Goal: Information Seeking & Learning: Learn about a topic

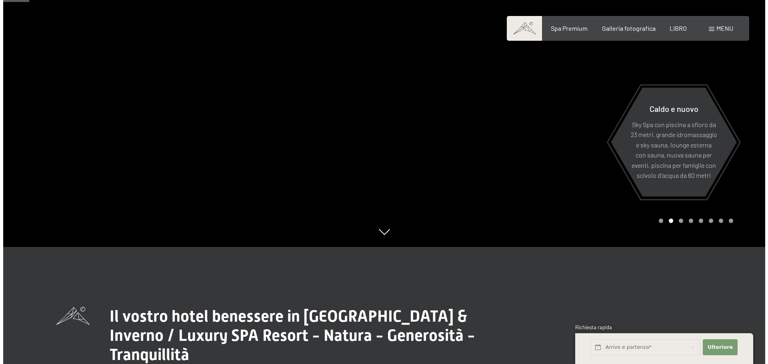
scroll to position [160, 0]
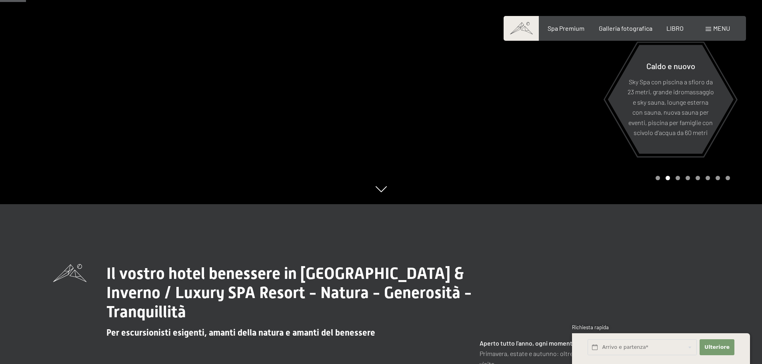
click at [708, 27] on div "menu" at bounding box center [717, 28] width 24 height 9
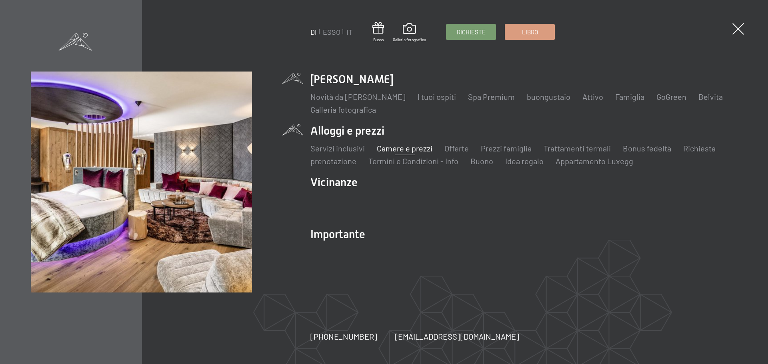
click at [389, 150] on font "Camere e prezzi" at bounding box center [405, 149] width 56 height 10
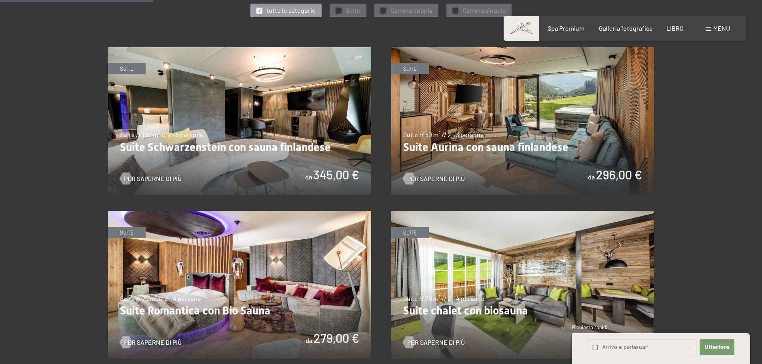
scroll to position [480, 0]
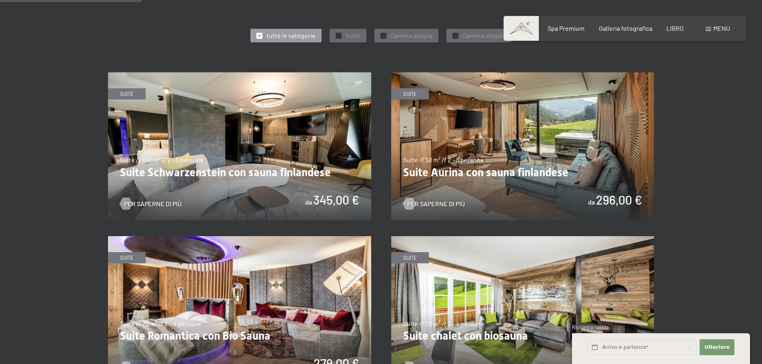
click at [498, 160] on img at bounding box center [522, 146] width 263 height 148
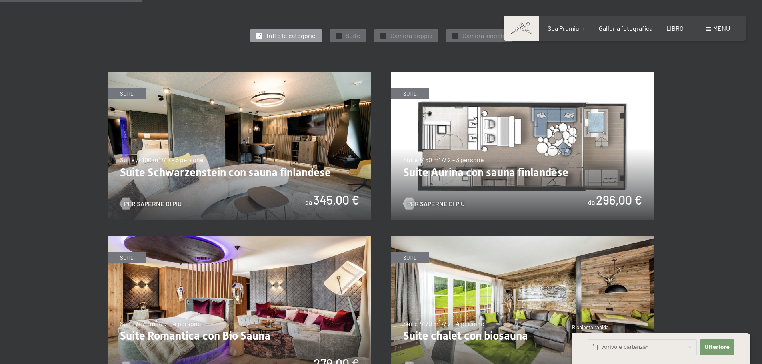
drag, startPoint x: 693, startPoint y: 90, endPoint x: 693, endPoint y: 95, distance: 5.2
click at [213, 100] on img at bounding box center [239, 146] width 263 height 148
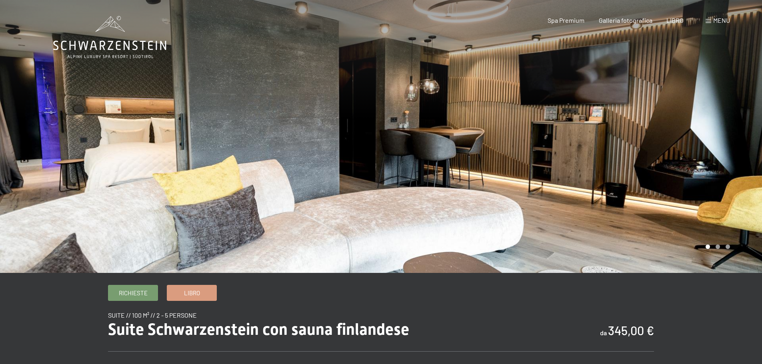
click at [719, 254] on div at bounding box center [571, 136] width 381 height 273
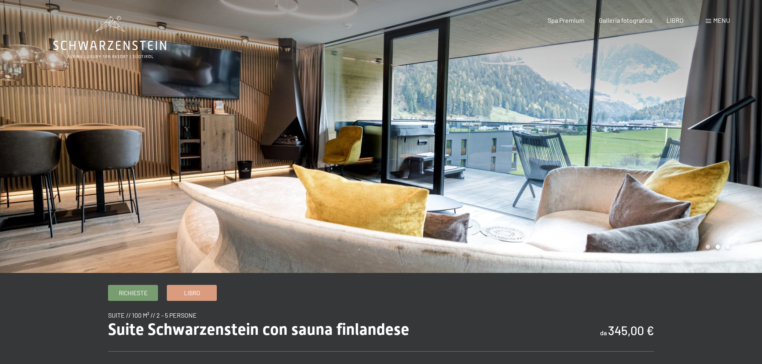
click at [734, 254] on div at bounding box center [571, 136] width 381 height 273
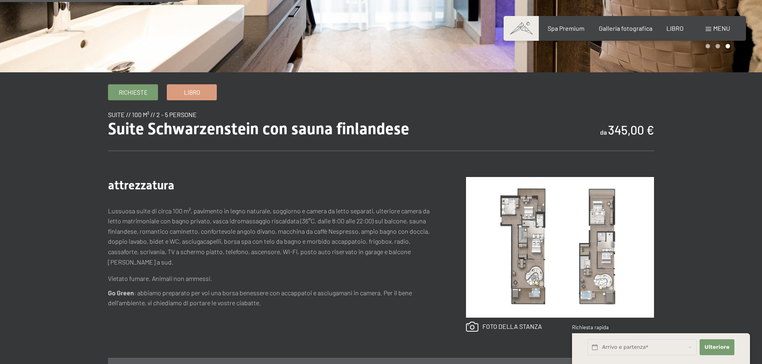
scroll to position [280, 0]
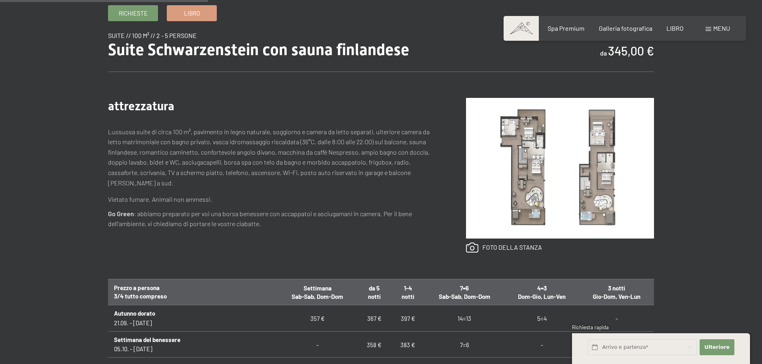
click at [535, 144] on img at bounding box center [560, 168] width 188 height 141
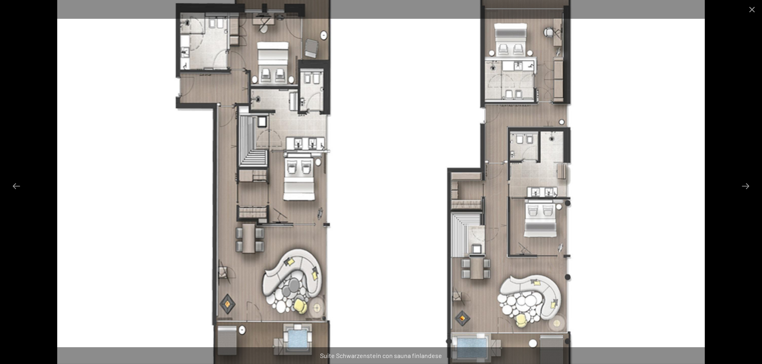
click at [359, 115] on img at bounding box center [381, 182] width 648 height 364
click at [461, 94] on img at bounding box center [381, 182] width 648 height 364
click at [750, 7] on button "Chiudi galleria" at bounding box center [752, 9] width 20 height 19
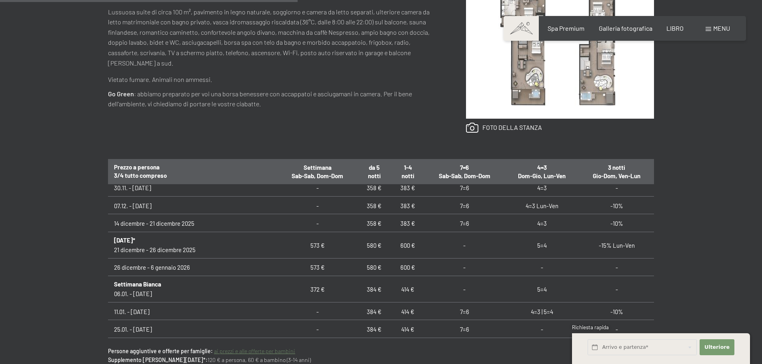
scroll to position [160, 0]
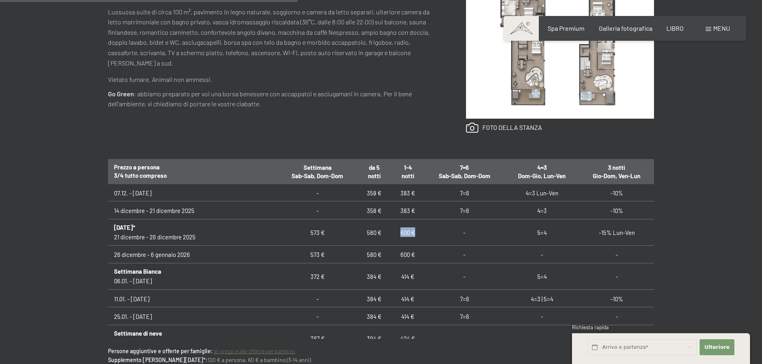
drag, startPoint x: 373, startPoint y: 235, endPoint x: 394, endPoint y: 235, distance: 21.6
click at [394, 235] on td "600 €" at bounding box center [408, 233] width 34 height 26
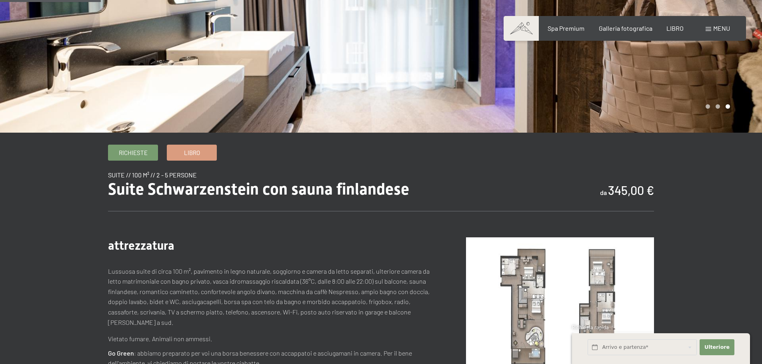
scroll to position [220, 0]
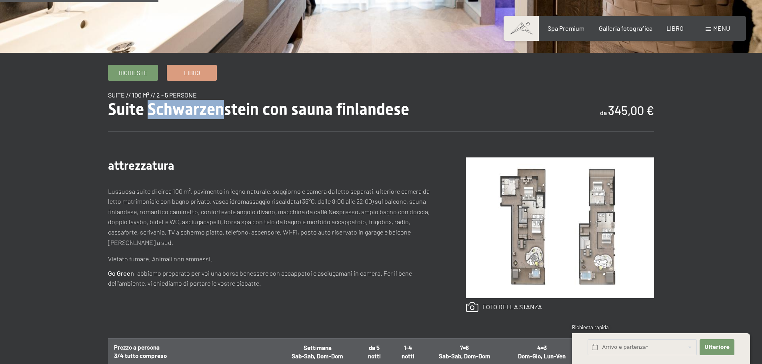
drag, startPoint x: 150, startPoint y: 111, endPoint x: 221, endPoint y: 112, distance: 71.6
click at [221, 112] on font "Suite Schwarzenstein con sauna finlandese" at bounding box center [258, 109] width 301 height 19
drag, startPoint x: 257, startPoint y: 111, endPoint x: 150, endPoint y: 110, distance: 107.2
click at [150, 110] on font "Suite Schwarzenstein con sauna finlandese" at bounding box center [258, 109] width 301 height 19
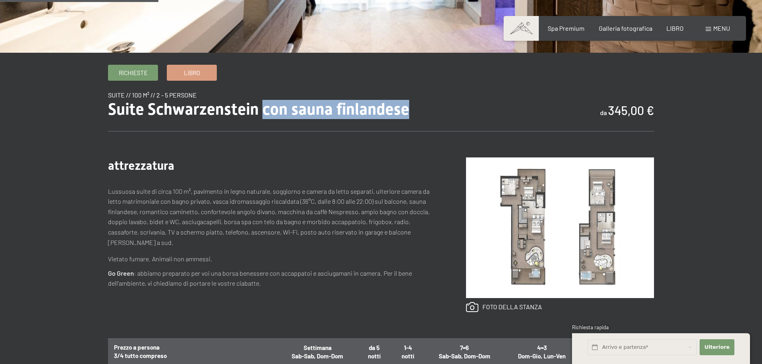
drag, startPoint x: 265, startPoint y: 112, endPoint x: 407, endPoint y: 108, distance: 141.6
click at [407, 108] on font "Suite Schwarzenstein con sauna finlandese" at bounding box center [258, 109] width 301 height 19
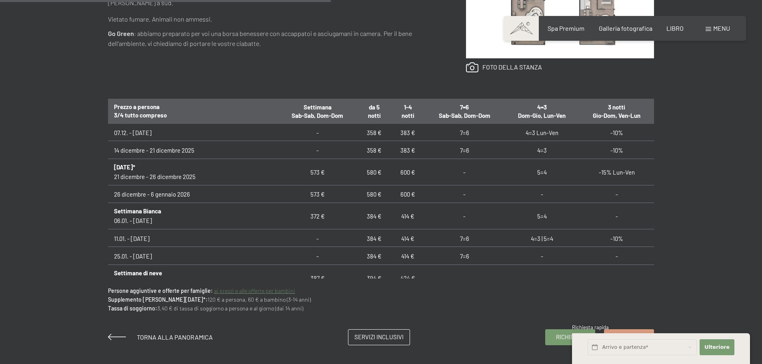
scroll to position [160, 0]
drag, startPoint x: 370, startPoint y: 200, endPoint x: 387, endPoint y: 200, distance: 16.4
click at [391, 200] on td "600 €" at bounding box center [408, 194] width 34 height 18
drag, startPoint x: 373, startPoint y: 177, endPoint x: 389, endPoint y: 176, distance: 16.0
click at [391, 176] on td "600 €" at bounding box center [408, 172] width 34 height 26
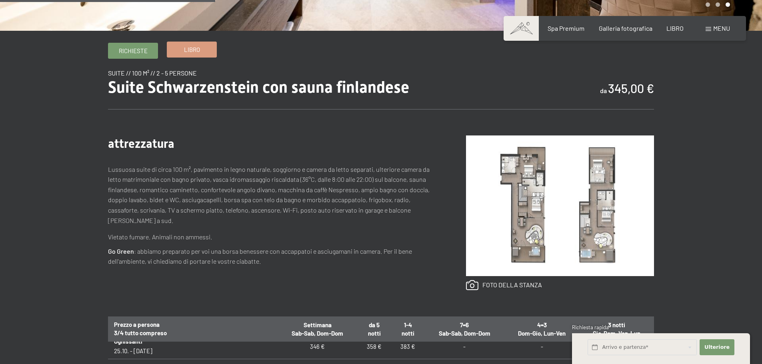
scroll to position [120, 0]
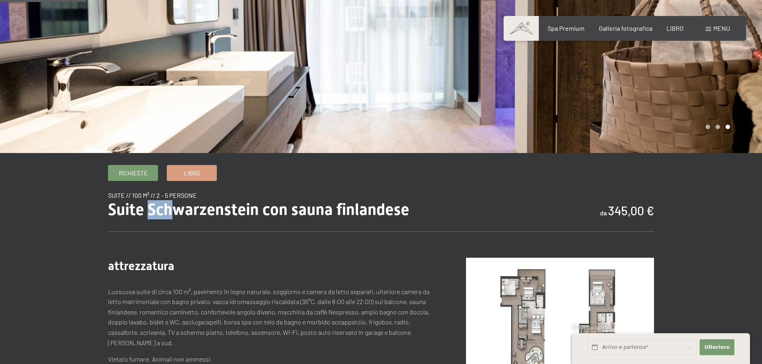
drag, startPoint x: 148, startPoint y: 211, endPoint x: 168, endPoint y: 210, distance: 20.5
click at [168, 210] on font "Suite Schwarzenstein con sauna finlandese" at bounding box center [258, 209] width 301 height 19
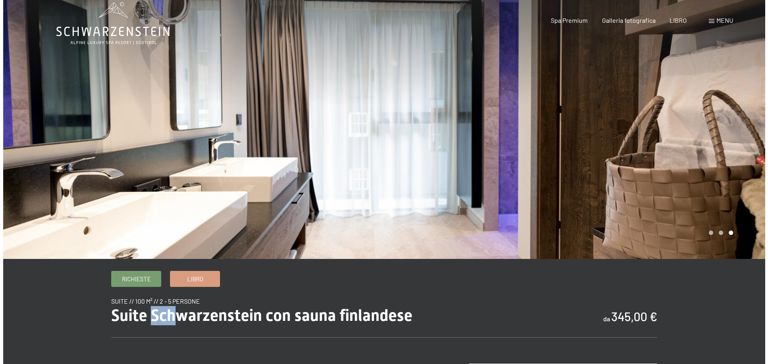
scroll to position [0, 0]
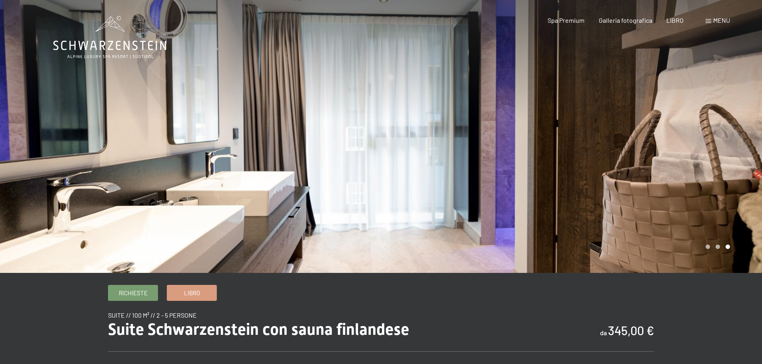
click at [705, 22] on span at bounding box center [708, 21] width 6 height 4
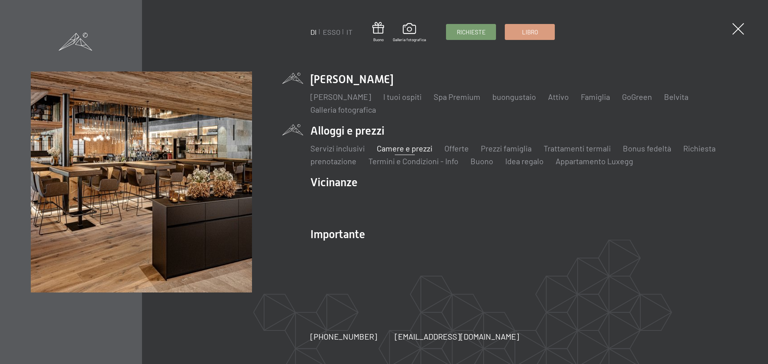
click at [358, 80] on li "Lo Schwarzenstein Novità da Schwarzenstein I tuoi ospiti Spa Premium buongustai…" at bounding box center [523, 94] width 427 height 44
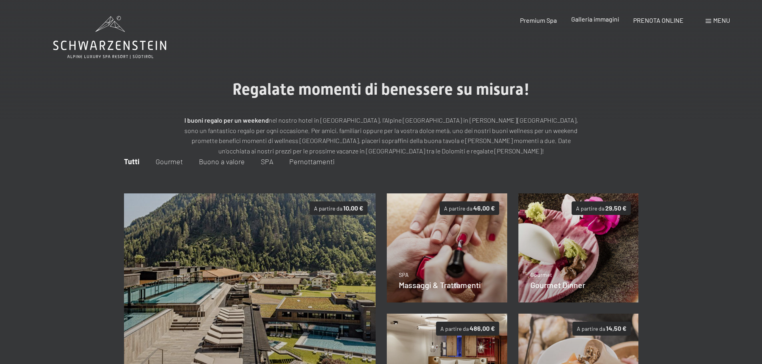
click at [592, 19] on span "Galleria immagini" at bounding box center [595, 19] width 48 height 8
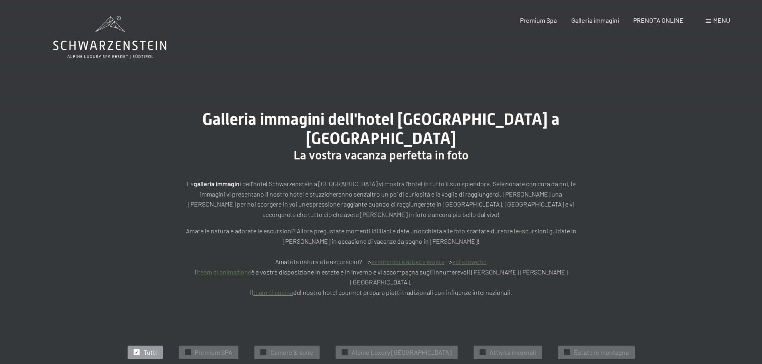
drag, startPoint x: 709, startPoint y: 18, endPoint x: 710, endPoint y: 27, distance: 9.2
click at [709, 18] on div "Menu" at bounding box center [717, 20] width 24 height 9
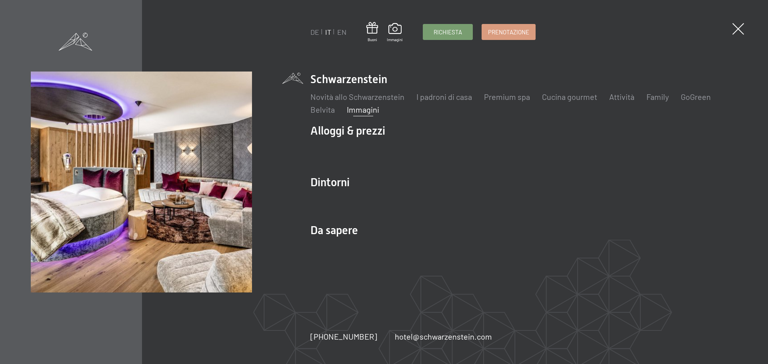
click at [350, 122] on ul "Schwarzenstein Novità allo Schwarzenstein I padroni di casa Premium spa Cucina …" at bounding box center [523, 167] width 427 height 191
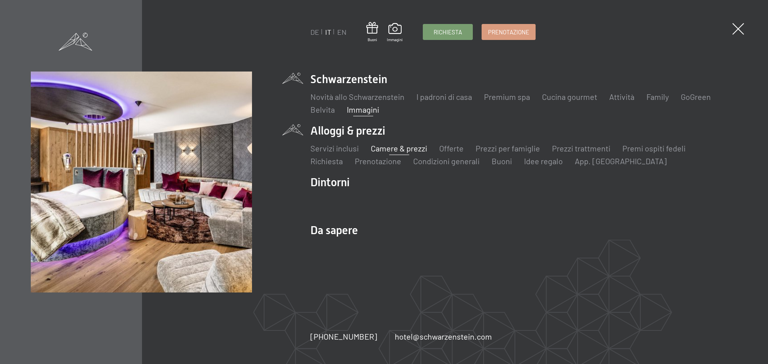
click at [397, 149] on link "Camere & prezzi" at bounding box center [399, 149] width 56 height 10
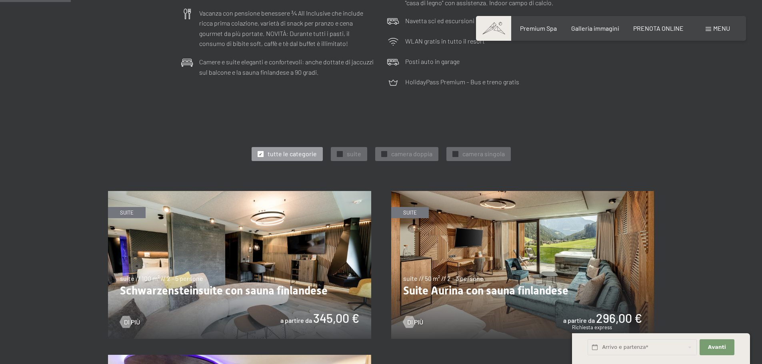
scroll to position [440, 0]
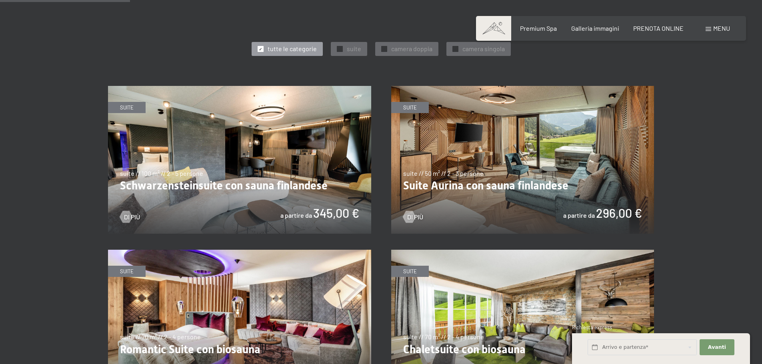
click at [259, 181] on img at bounding box center [239, 160] width 263 height 148
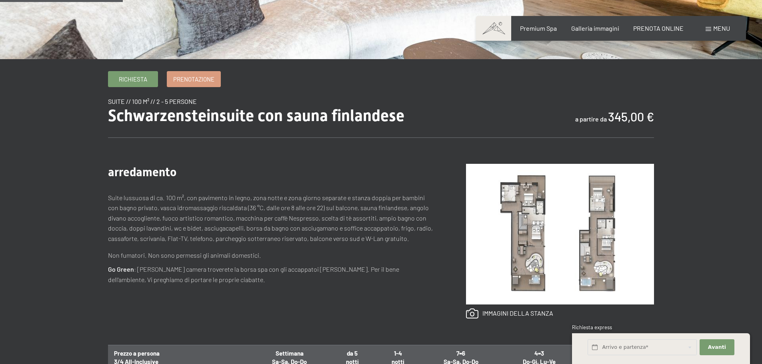
scroll to position [360, 0]
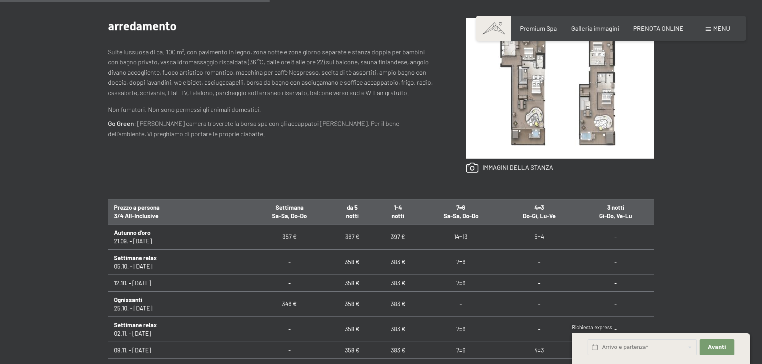
click at [540, 64] on img at bounding box center [560, 88] width 188 height 141
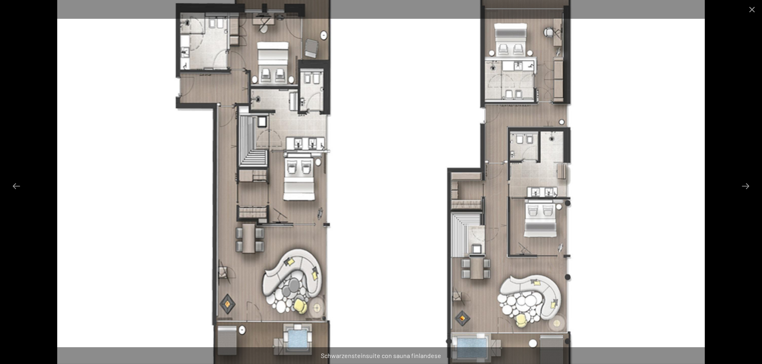
scroll to position [240, 0]
drag, startPoint x: 422, startPoint y: 170, endPoint x: 416, endPoint y: 168, distance: 5.8
click at [418, 169] on img at bounding box center [381, 182] width 648 height 364
click at [427, 157] on img at bounding box center [381, 182] width 648 height 364
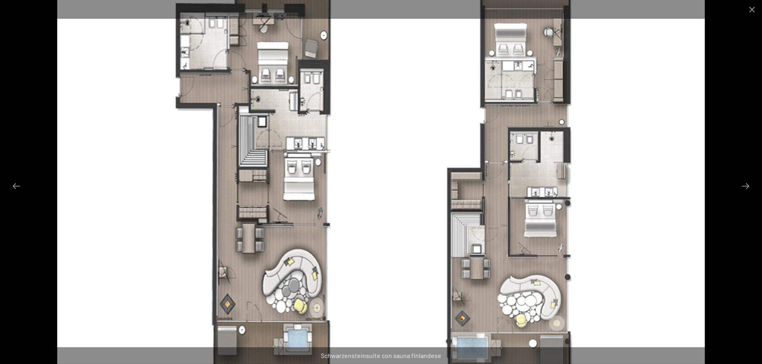
click at [642, 258] on img at bounding box center [381, 182] width 648 height 364
click at [747, 182] on button "Next slide" at bounding box center [745, 186] width 17 height 16
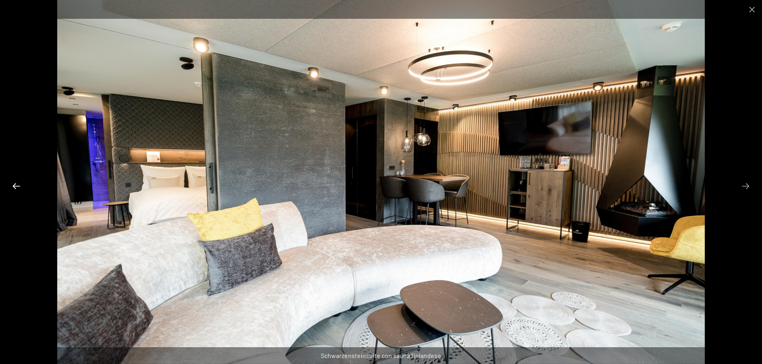
click at [15, 181] on button "Previous slide" at bounding box center [16, 186] width 17 height 16
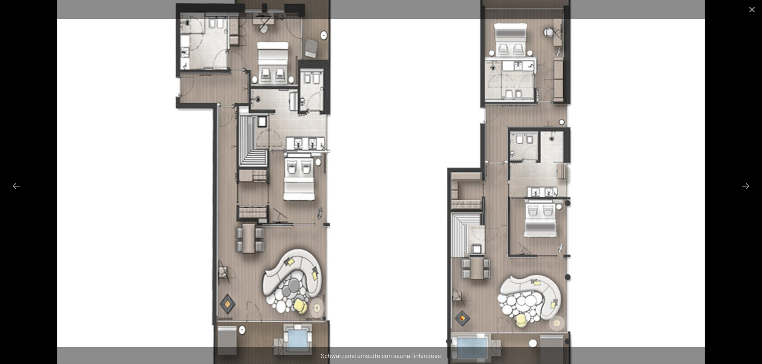
scroll to position [440, 0]
drag, startPoint x: 500, startPoint y: 274, endPoint x: 494, endPoint y: 211, distance: 63.5
click at [494, 211] on img at bounding box center [381, 182] width 648 height 364
click at [743, 182] on button "Next slide" at bounding box center [745, 186] width 17 height 16
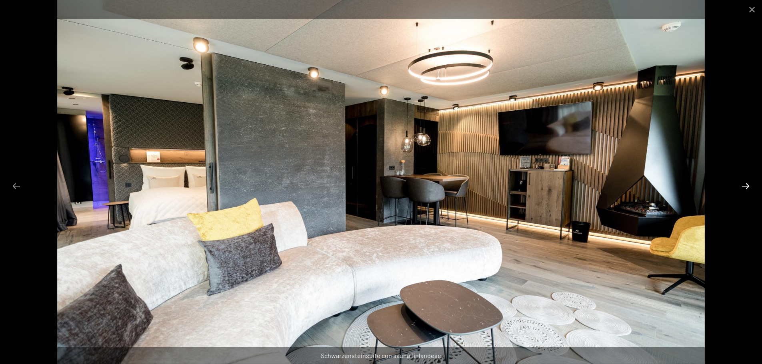
click at [743, 182] on button "Next slide" at bounding box center [745, 186] width 17 height 16
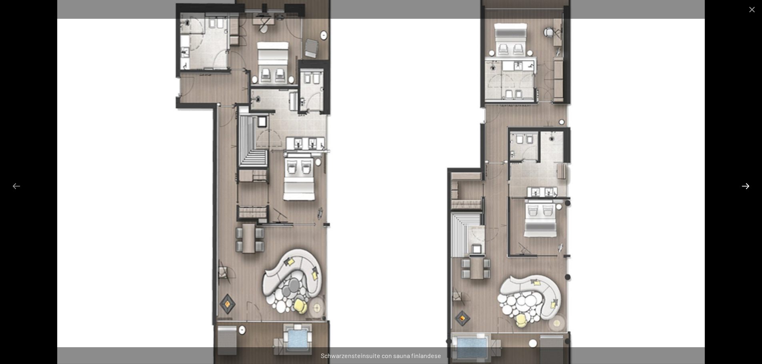
click at [743, 182] on button "Next slide" at bounding box center [745, 186] width 17 height 16
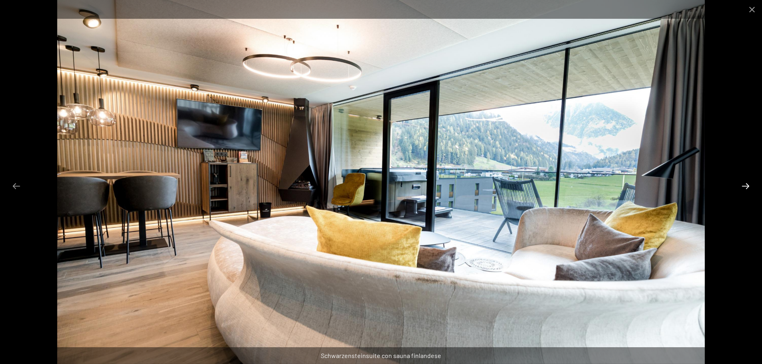
click at [744, 188] on button "Next slide" at bounding box center [745, 186] width 17 height 16
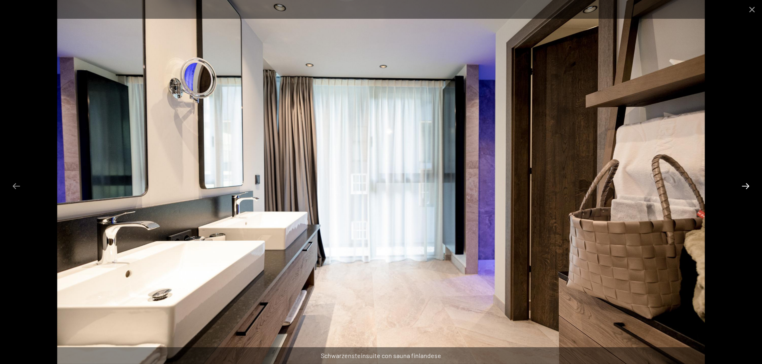
click at [744, 187] on button "Next slide" at bounding box center [745, 186] width 17 height 16
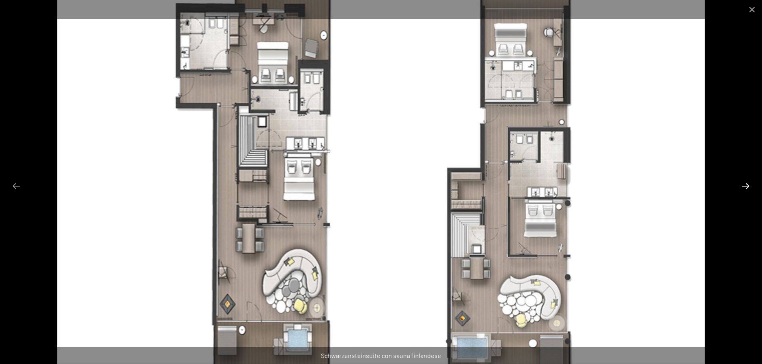
click at [744, 187] on button "Next slide" at bounding box center [745, 186] width 17 height 16
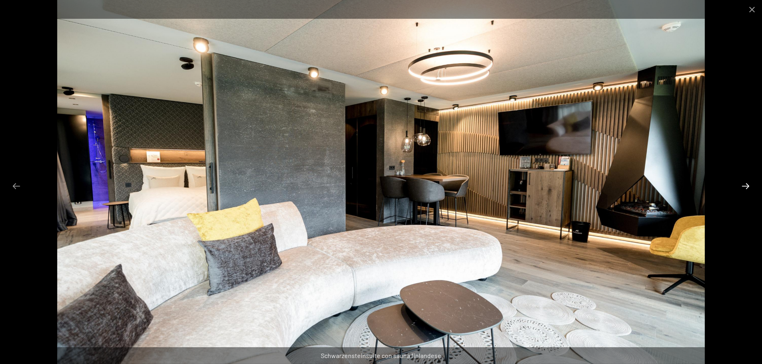
click at [744, 187] on button "Next slide" at bounding box center [745, 186] width 17 height 16
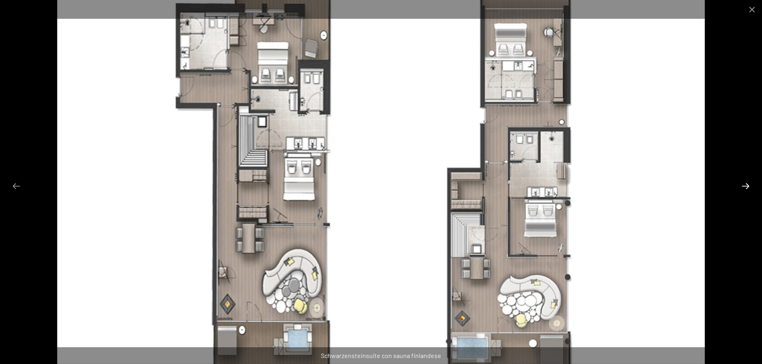
click at [744, 187] on button "Next slide" at bounding box center [745, 186] width 17 height 16
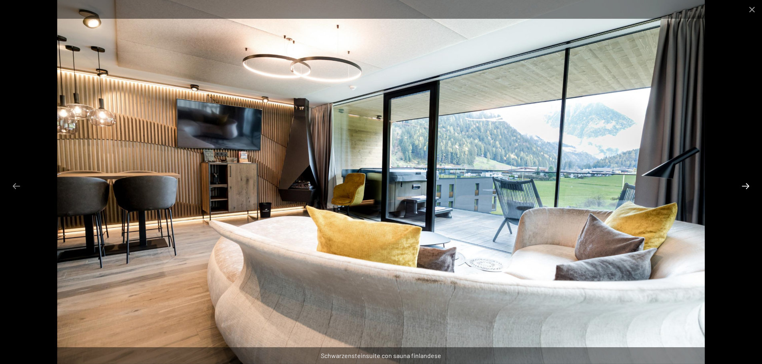
click at [744, 187] on button "Next slide" at bounding box center [745, 186] width 17 height 16
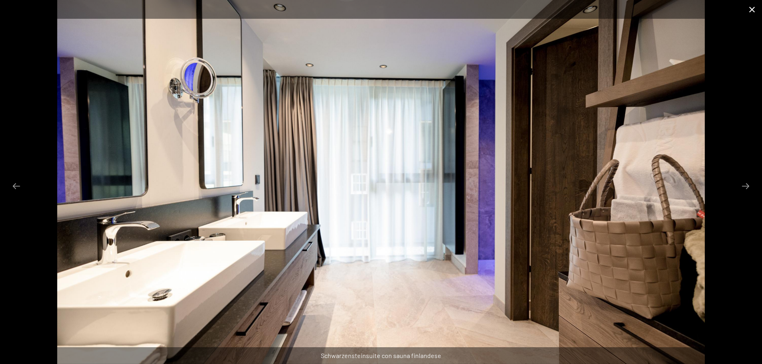
click at [747, 15] on button "Close gallery" at bounding box center [752, 9] width 20 height 19
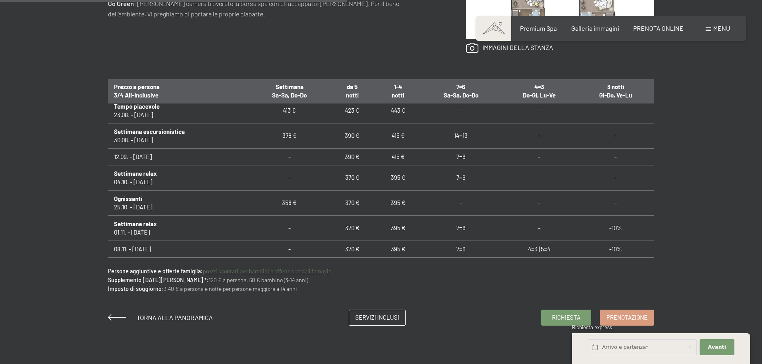
scroll to position [711, 0]
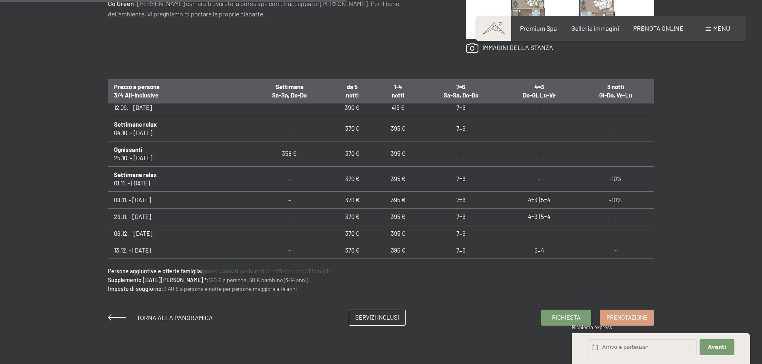
click at [729, 57] on div "Richiesta Prenotazione suite // 100 m² // 2 - 5 persone Schwarzensteinsuite con…" at bounding box center [381, 65] width 762 height 521
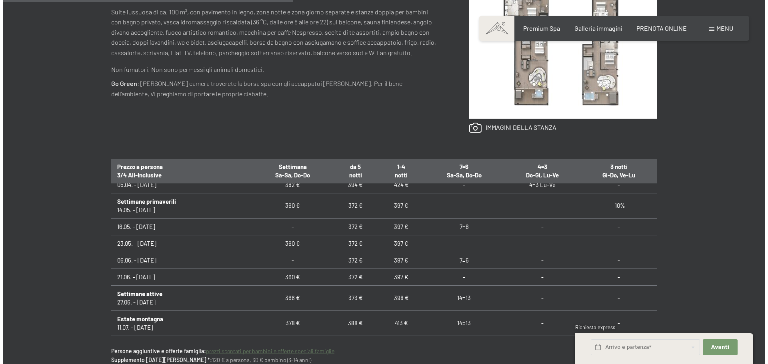
scroll to position [431, 0]
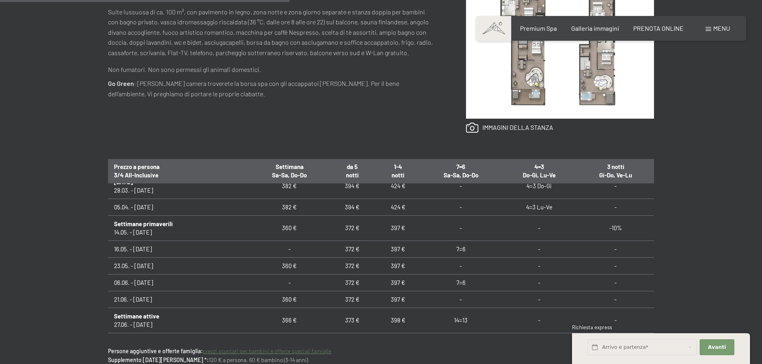
click at [706, 31] on div "Menu" at bounding box center [717, 28] width 24 height 9
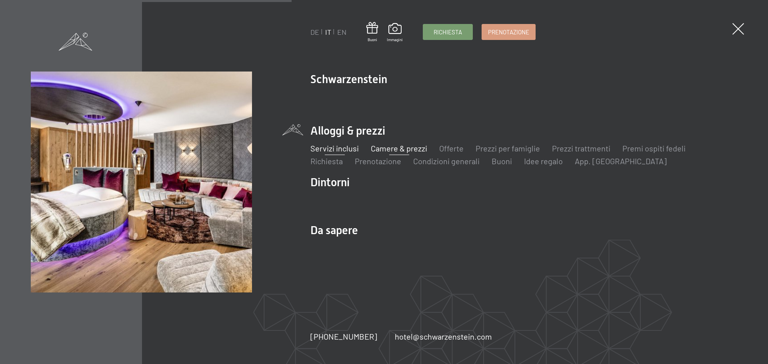
click at [342, 148] on link "Servizi inclusi" at bounding box center [334, 149] width 48 height 10
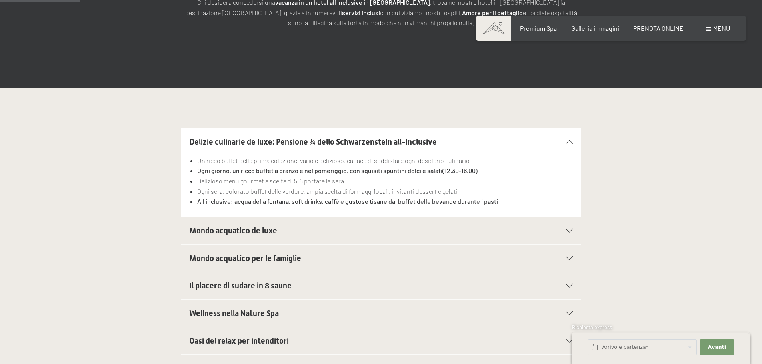
scroll to position [240, 0]
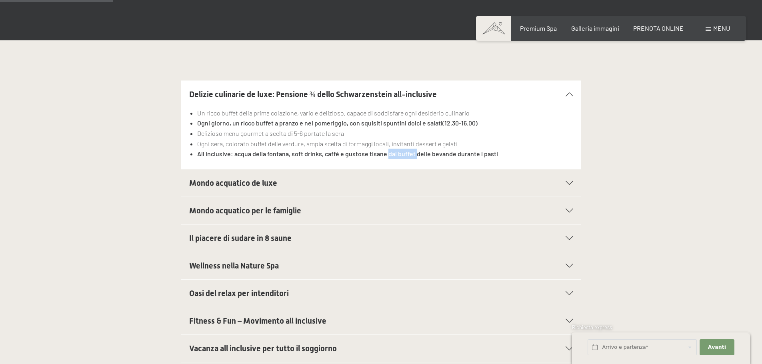
drag, startPoint x: 387, startPoint y: 155, endPoint x: 416, endPoint y: 153, distance: 28.9
click at [416, 153] on strong "All inclusive: acqua della fontana, soft drinks, caffè e gustose tisane dal buf…" at bounding box center [347, 154] width 301 height 8
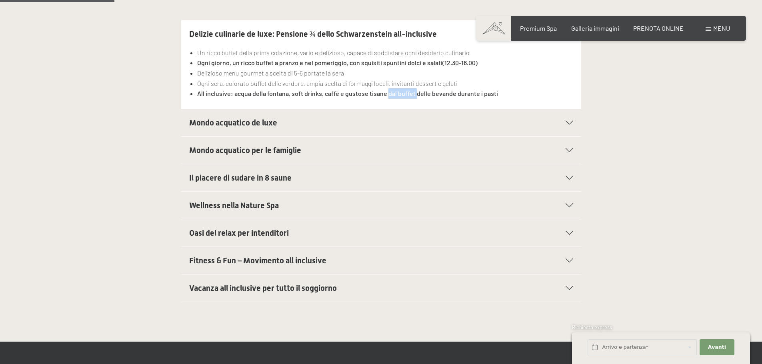
scroll to position [320, 0]
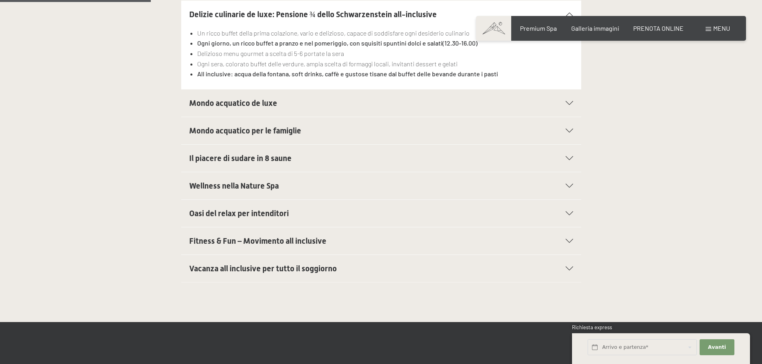
click at [569, 103] on icon at bounding box center [569, 103] width 8 height 4
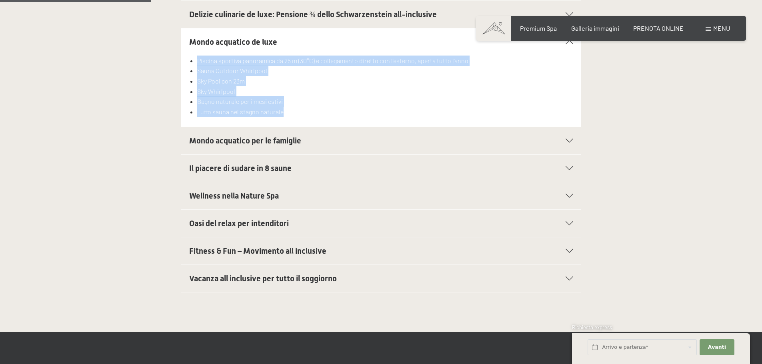
drag, startPoint x: 256, startPoint y: 112, endPoint x: 197, endPoint y: 63, distance: 77.3
click at [197, 63] on ul "Piscina sportiva panoramica da 25 m (30°C) e collegamento diretto con l’esterno…" at bounding box center [381, 87] width 384 height 62
click at [338, 85] on li "Sky Pool con 23m" at bounding box center [385, 81] width 376 height 10
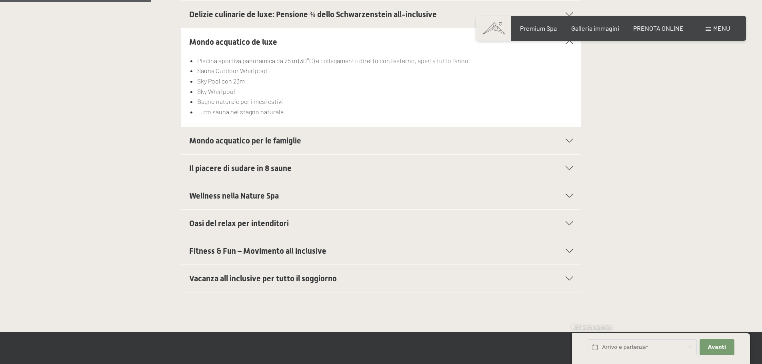
click at [567, 143] on icon at bounding box center [569, 141] width 8 height 4
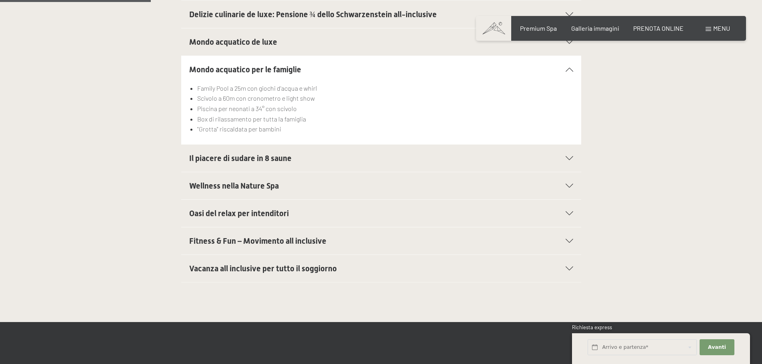
click at [571, 268] on icon at bounding box center [569, 269] width 8 height 4
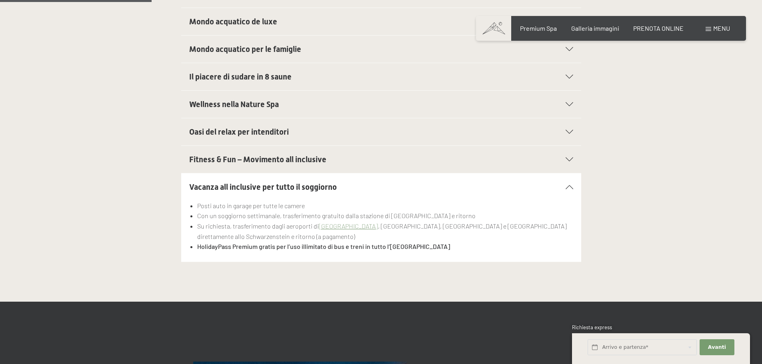
scroll to position [360, 0]
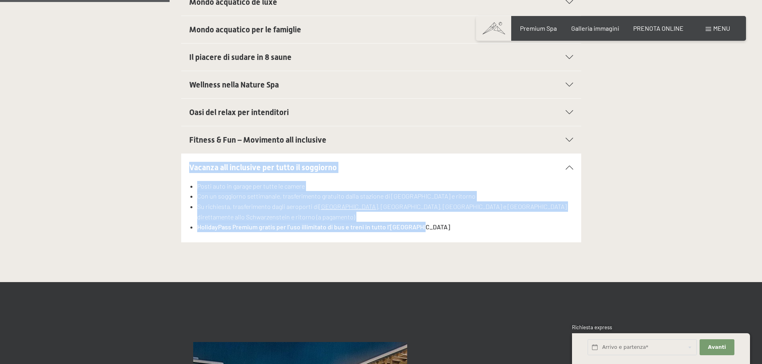
drag, startPoint x: 422, startPoint y: 230, endPoint x: 312, endPoint y: 125, distance: 152.2
click at [191, 167] on section "Vacanza all inclusive per tutto il soggiorno Posti auto in garage per tutte le …" at bounding box center [381, 198] width 400 height 89
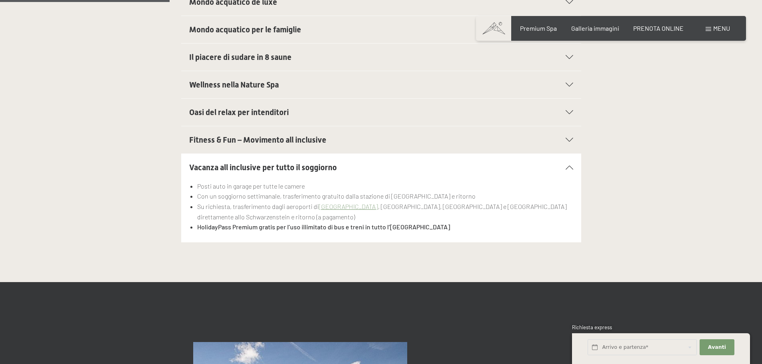
click at [568, 136] on div "Fitness & Fun – Movimento all inclusive" at bounding box center [381, 139] width 384 height 27
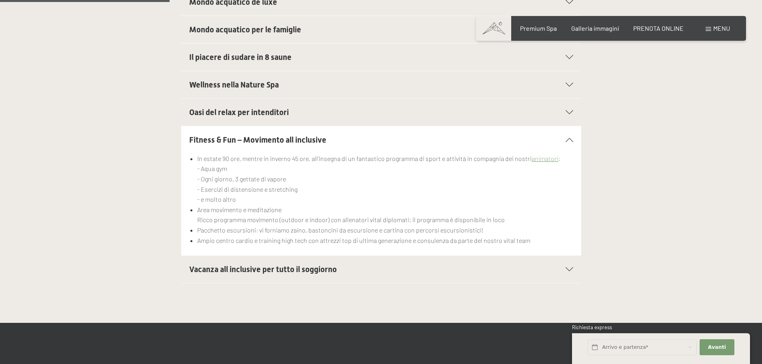
click at [572, 112] on icon at bounding box center [569, 112] width 8 height 4
